Goal: Understand process/instructions

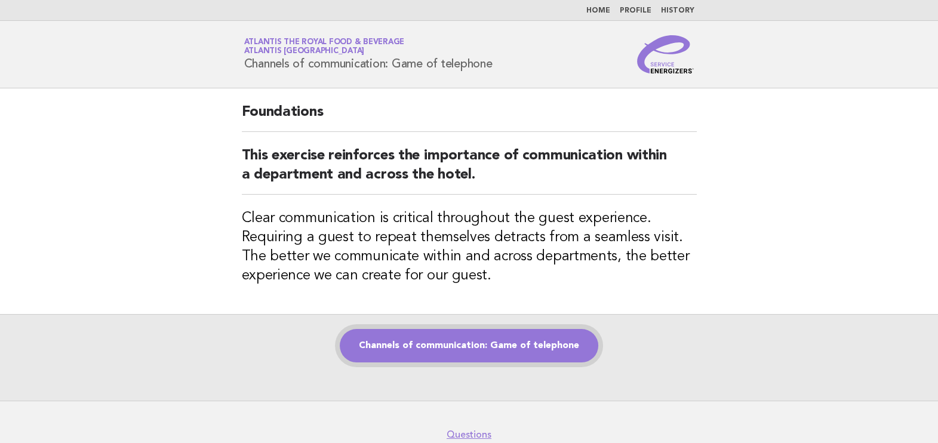
click at [495, 349] on link "Channels of communication: Game of telephone" at bounding box center [469, 345] width 258 height 33
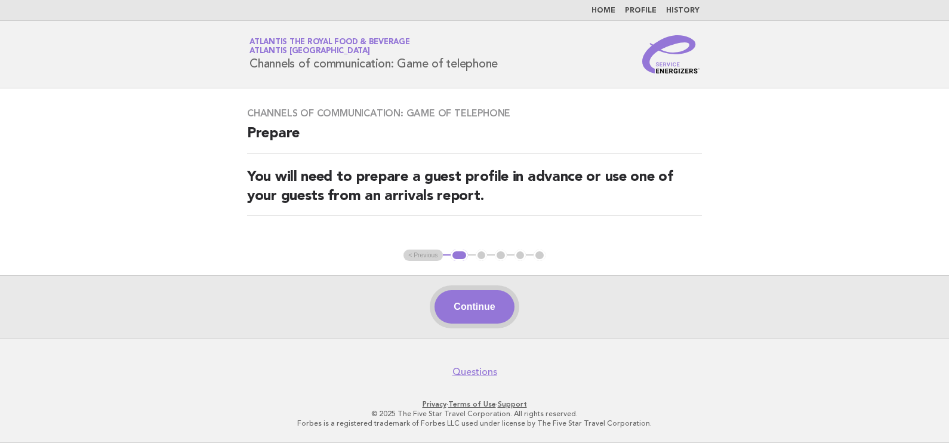
click at [485, 311] on button "Continue" at bounding box center [474, 306] width 79 height 33
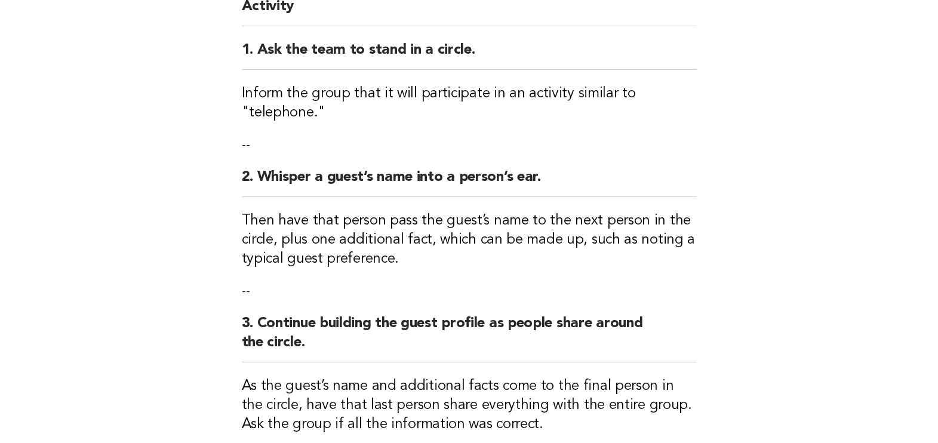
scroll to position [373, 0]
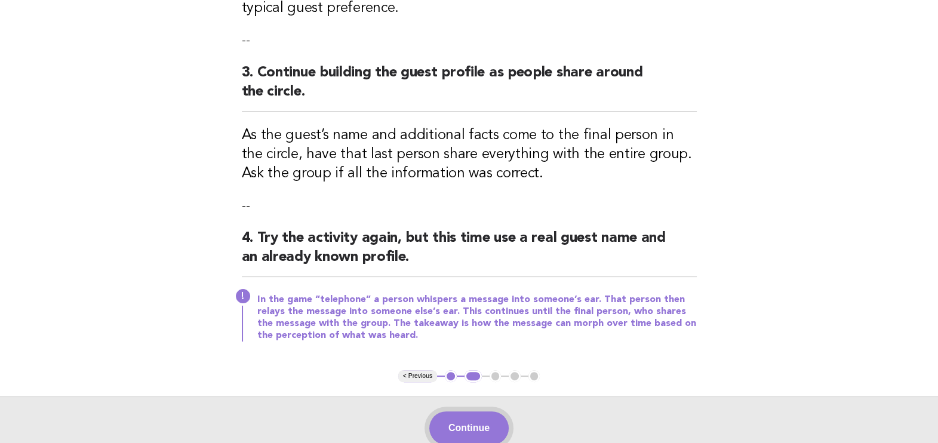
click at [467, 426] on button "Continue" at bounding box center [468, 427] width 79 height 33
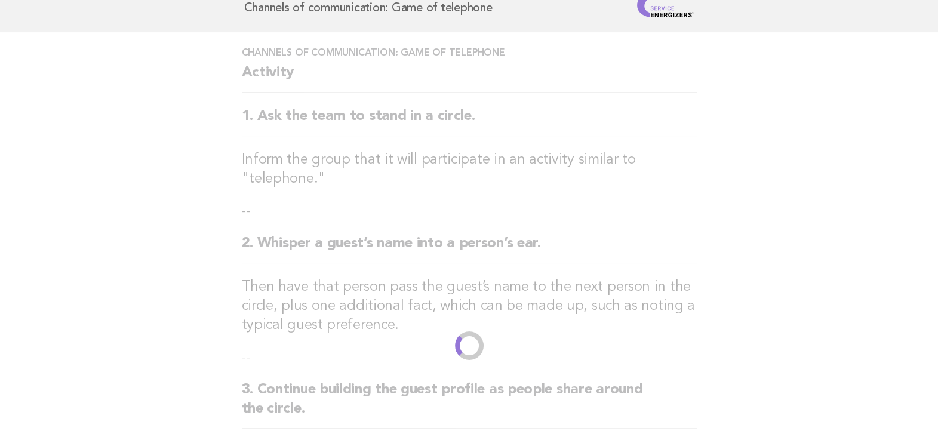
scroll to position [0, 0]
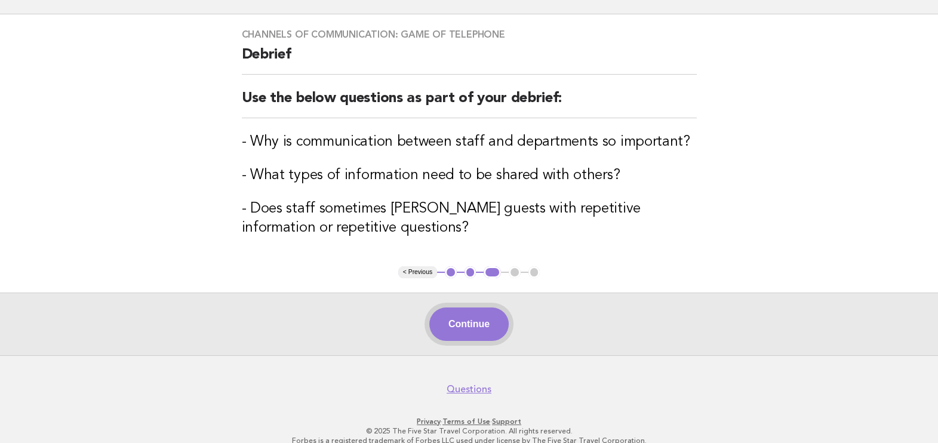
click at [490, 322] on button "Continue" at bounding box center [468, 323] width 79 height 33
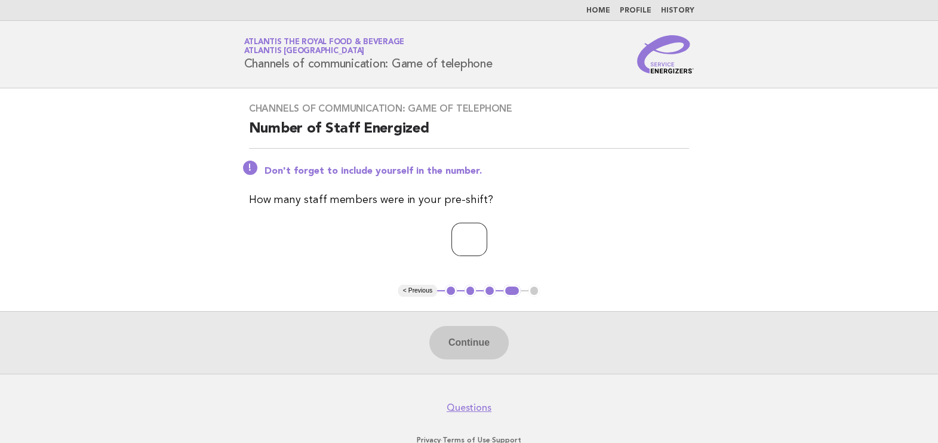
click at [458, 235] on input "number" at bounding box center [469, 239] width 36 height 33
type input "**"
click at [469, 337] on button "Continue" at bounding box center [468, 342] width 79 height 33
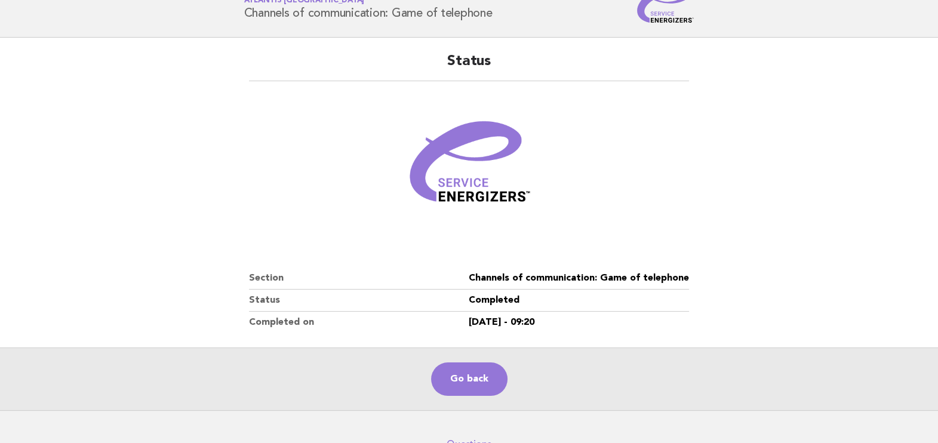
scroll to position [74, 0]
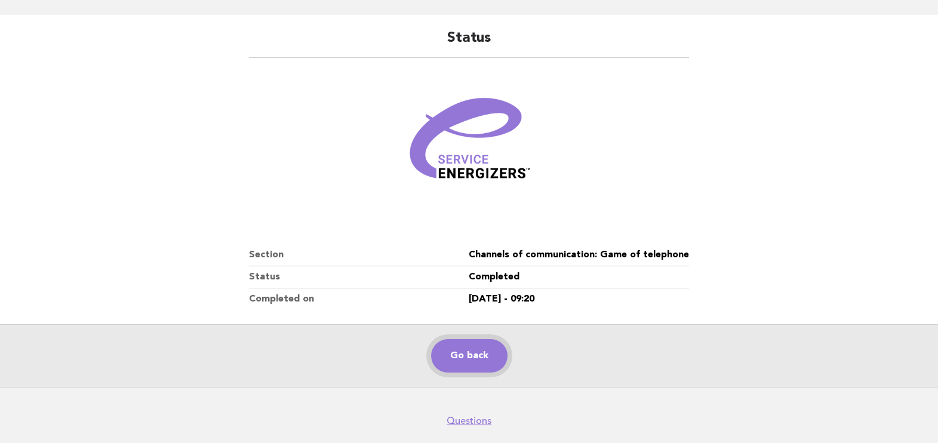
click at [483, 355] on link "Go back" at bounding box center [469, 355] width 76 height 33
